Goal: Check status: Check status

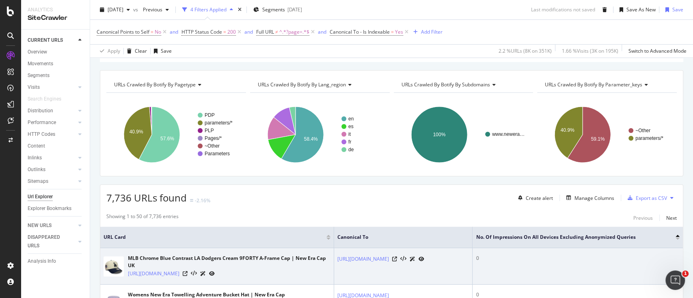
scroll to position [71, 0]
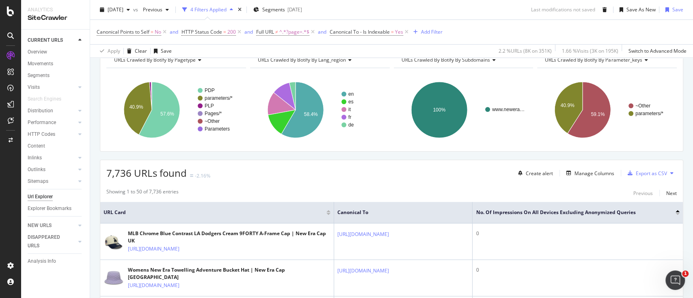
click at [676, 214] on div at bounding box center [678, 214] width 4 height 2
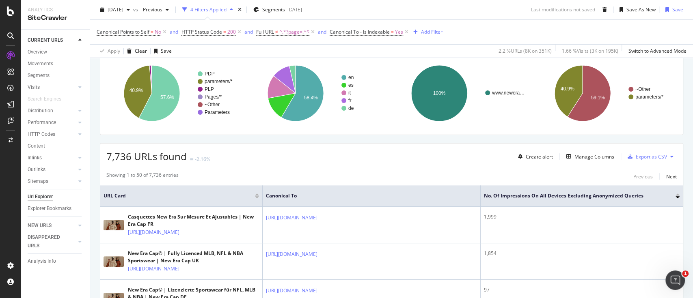
scroll to position [86, 0]
